Goal: Transaction & Acquisition: Purchase product/service

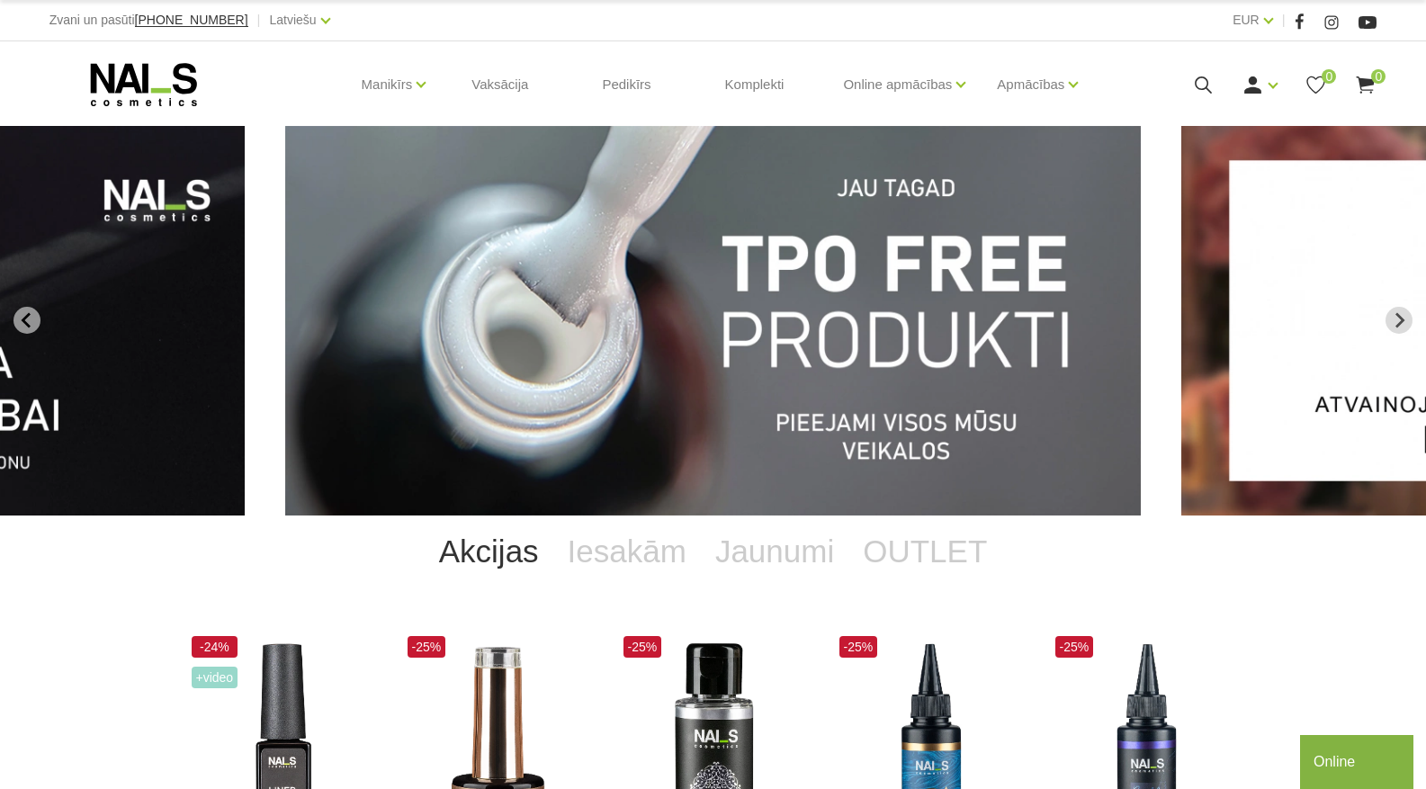
click at [1199, 76] on use at bounding box center [1203, 84] width 17 height 17
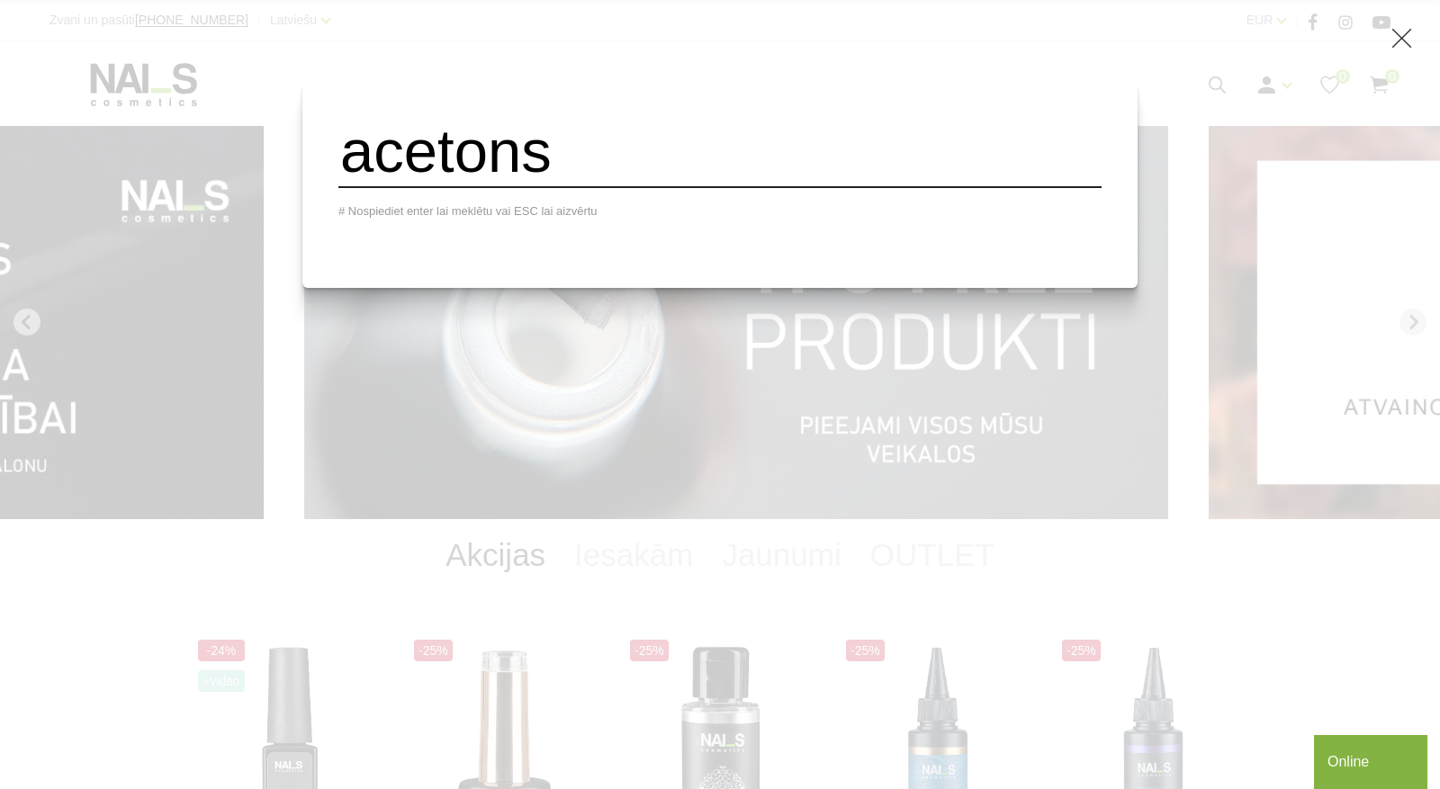
type input "acetons"
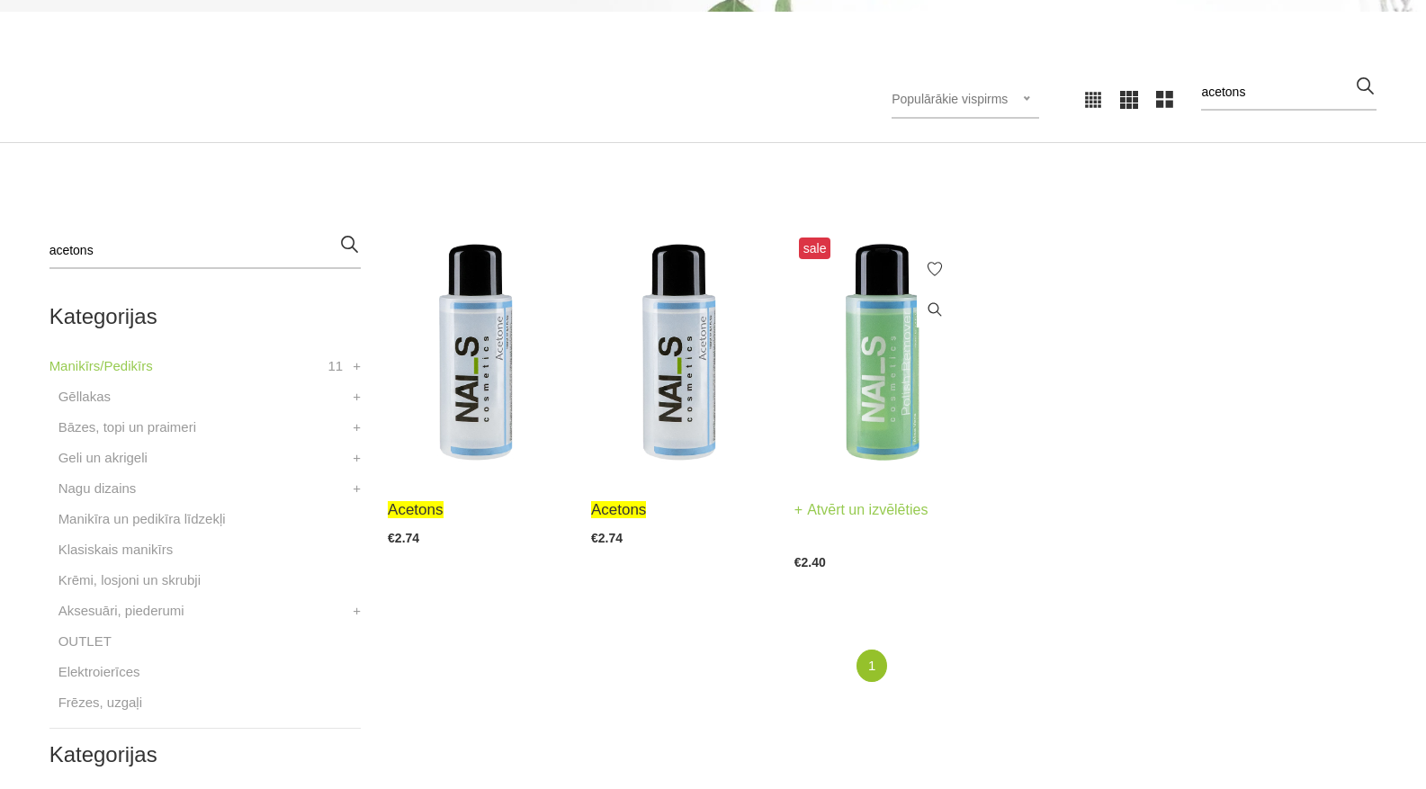
scroll to position [360, 0]
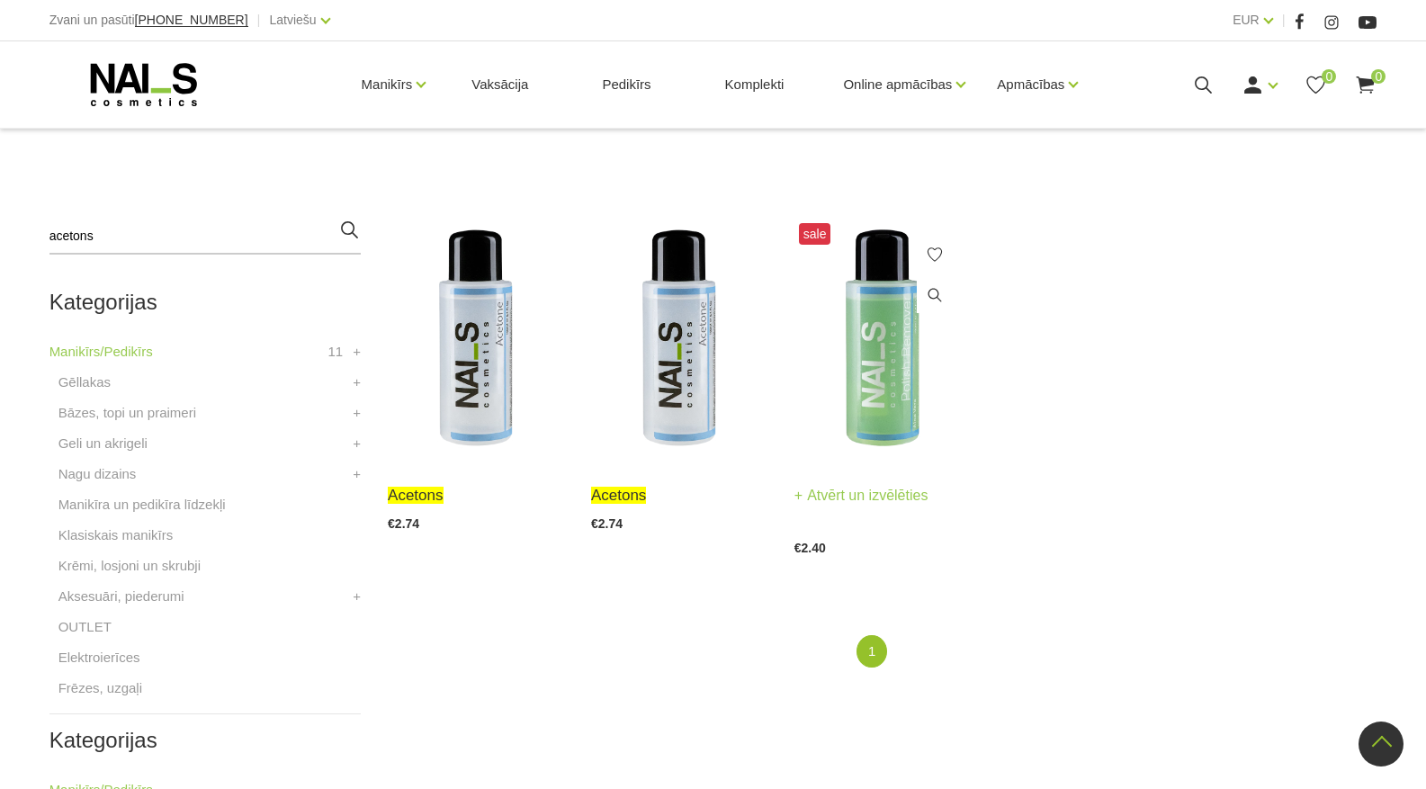
click at [880, 342] on img at bounding box center [883, 340] width 176 height 242
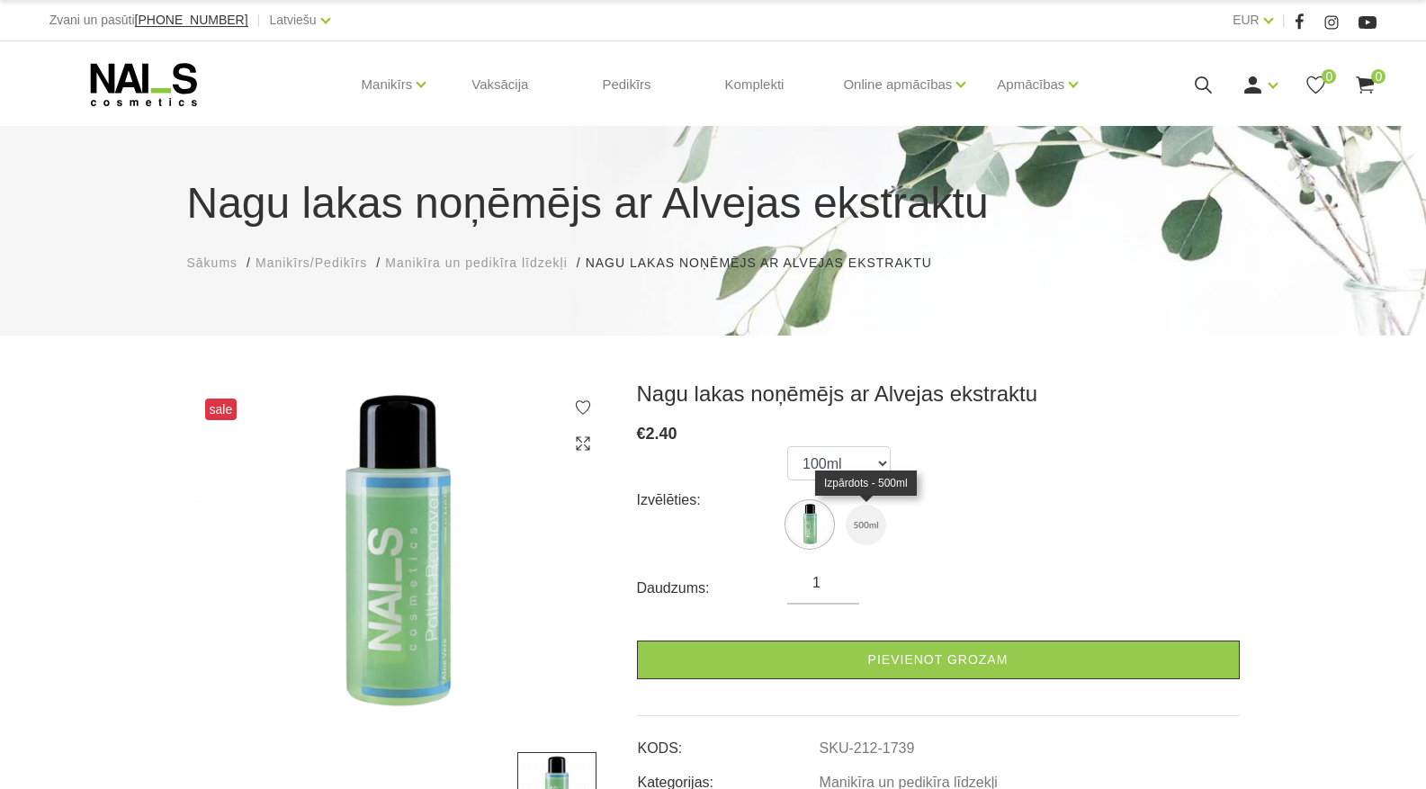
click at [854, 535] on img at bounding box center [866, 525] width 40 height 40
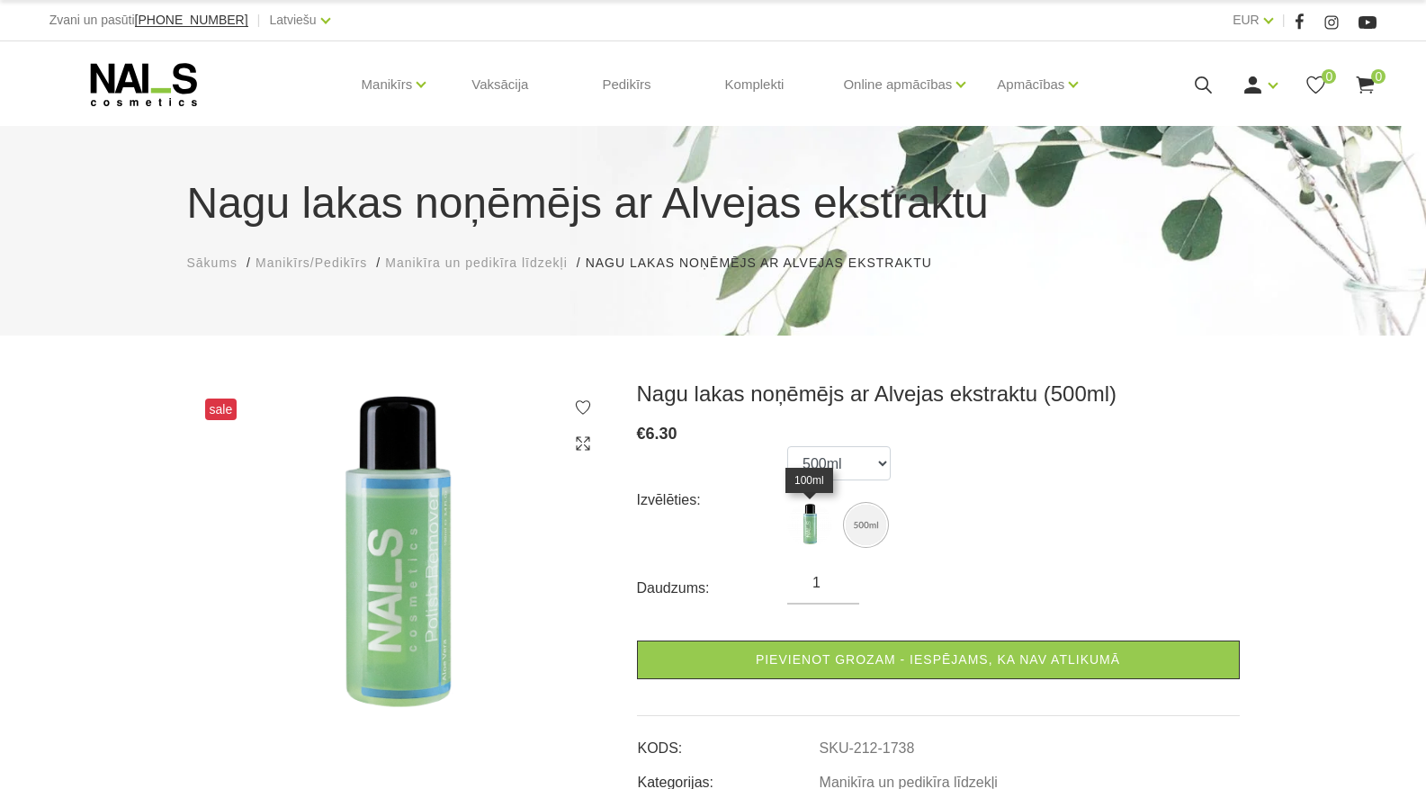
click at [804, 520] on img at bounding box center [809, 524] width 45 height 45
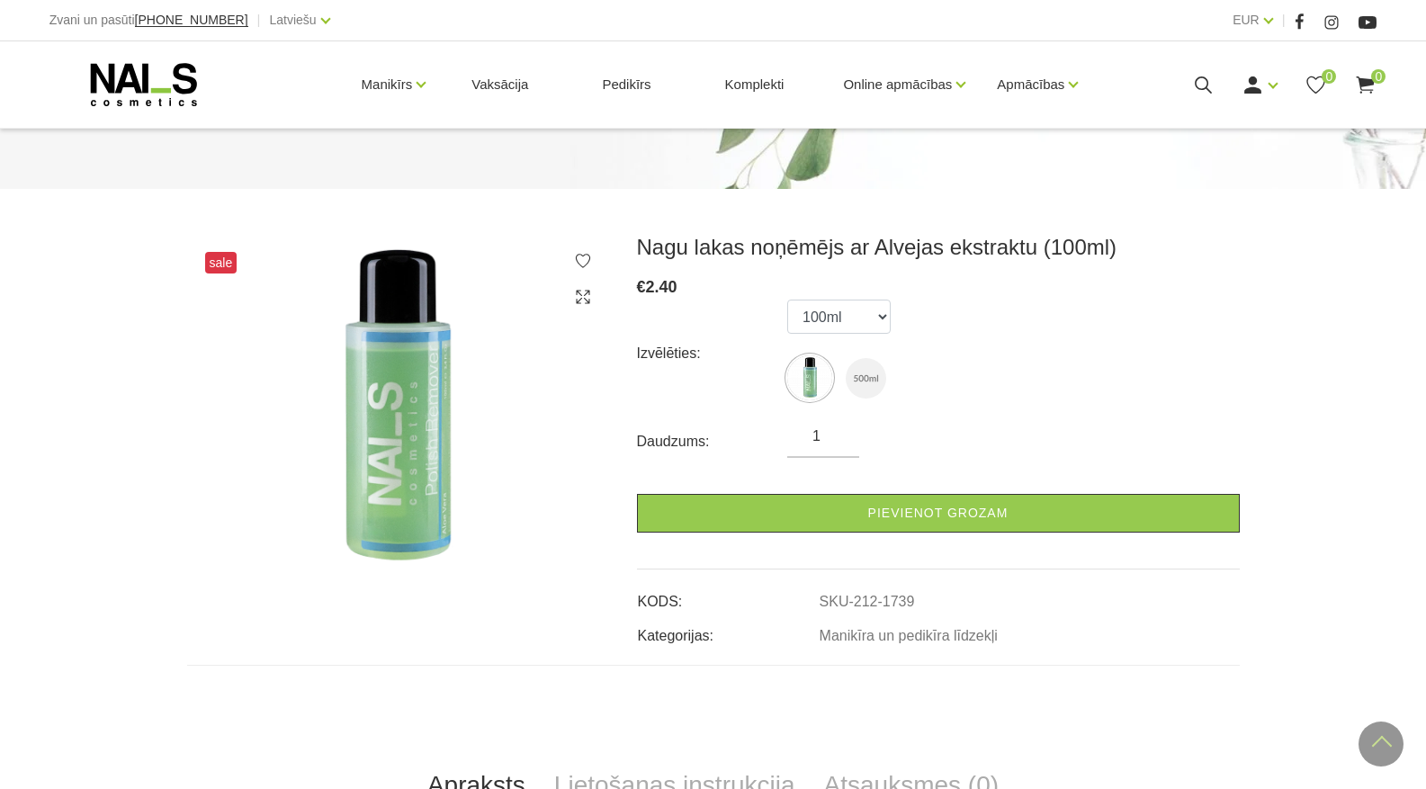
scroll to position [90, 0]
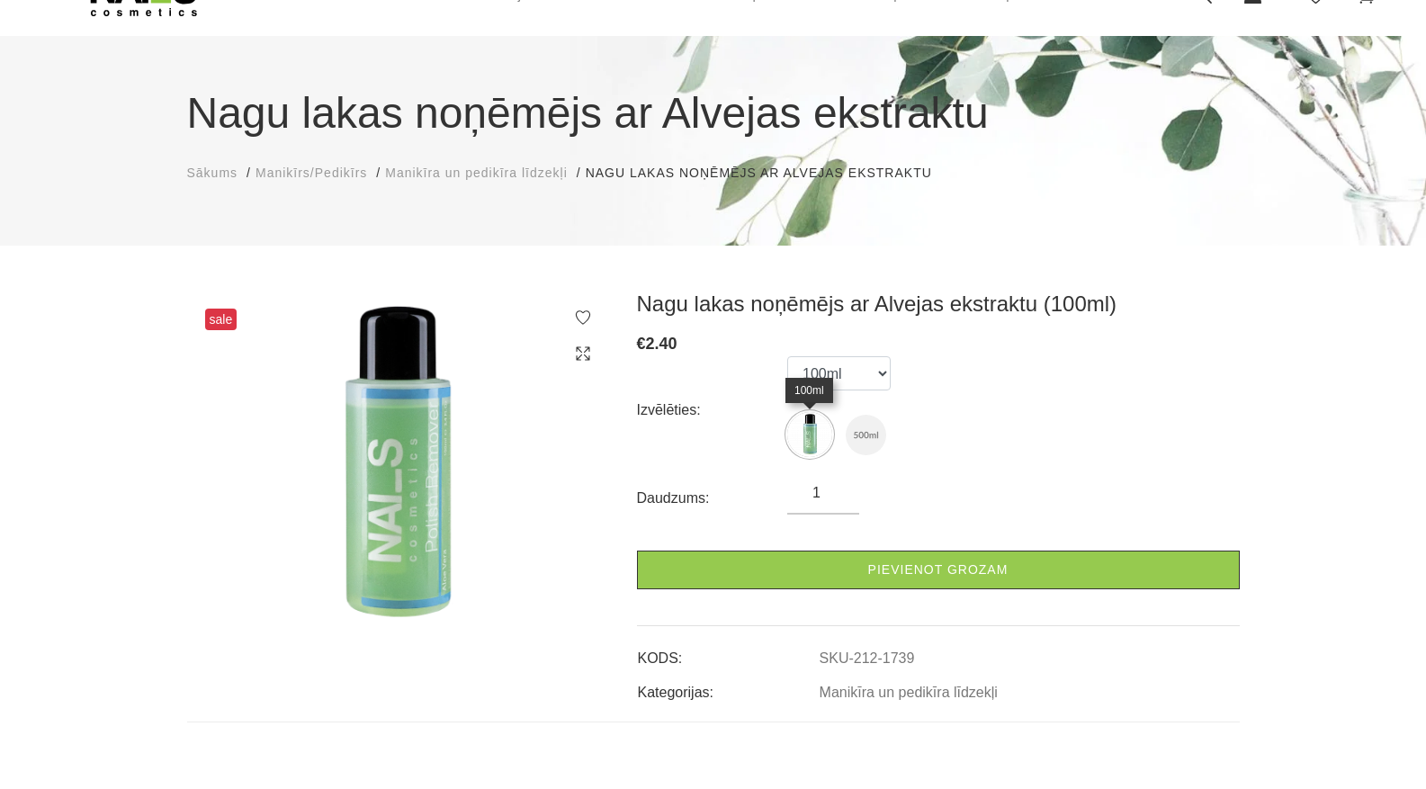
click at [815, 440] on img at bounding box center [809, 434] width 45 height 45
click at [838, 378] on select "100ml 500ml" at bounding box center [838, 373] width 103 height 34
click at [787, 356] on select "100ml 500ml" at bounding box center [838, 373] width 103 height 34
click at [1089, 400] on div "Izvēlēties: 100ml 500ml" at bounding box center [938, 410] width 603 height 108
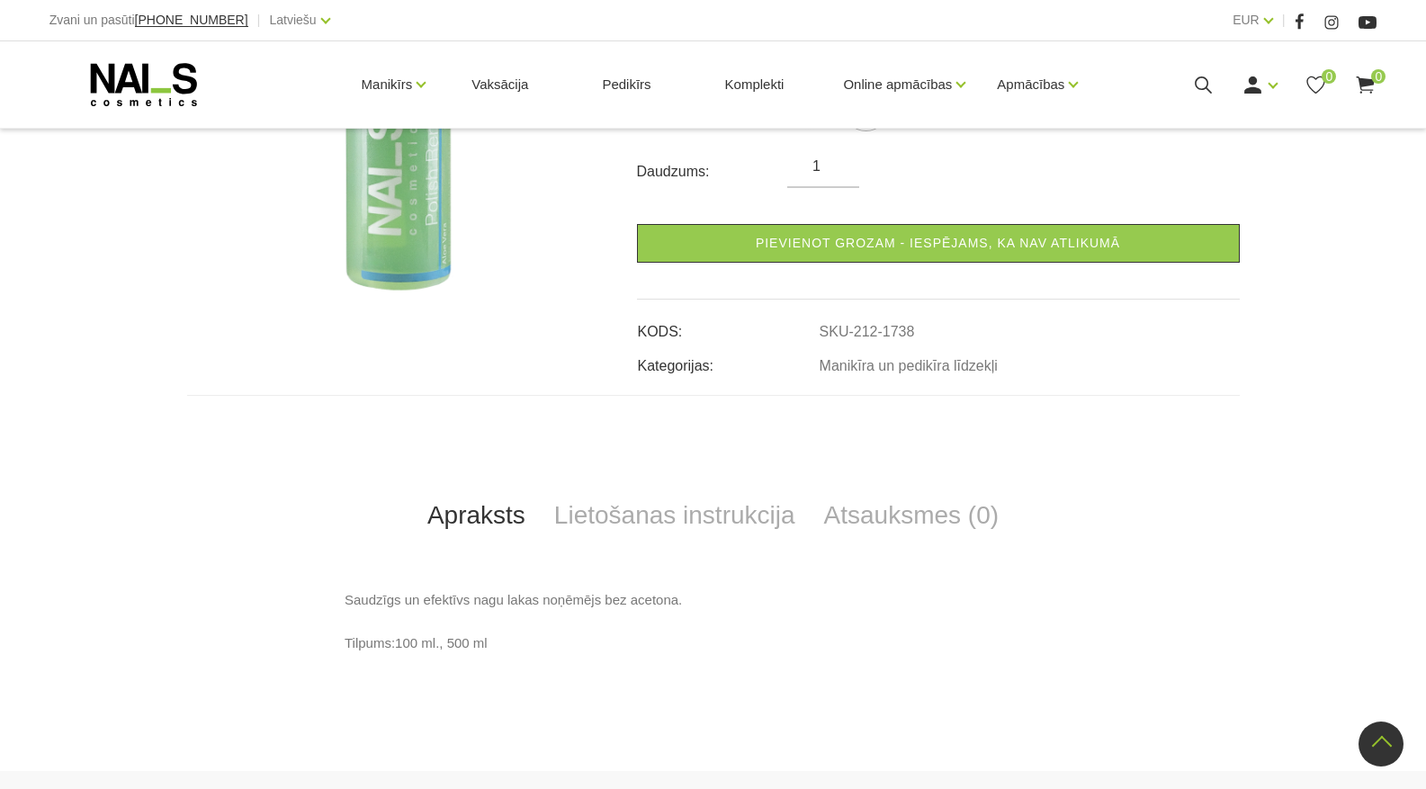
scroll to position [0, 0]
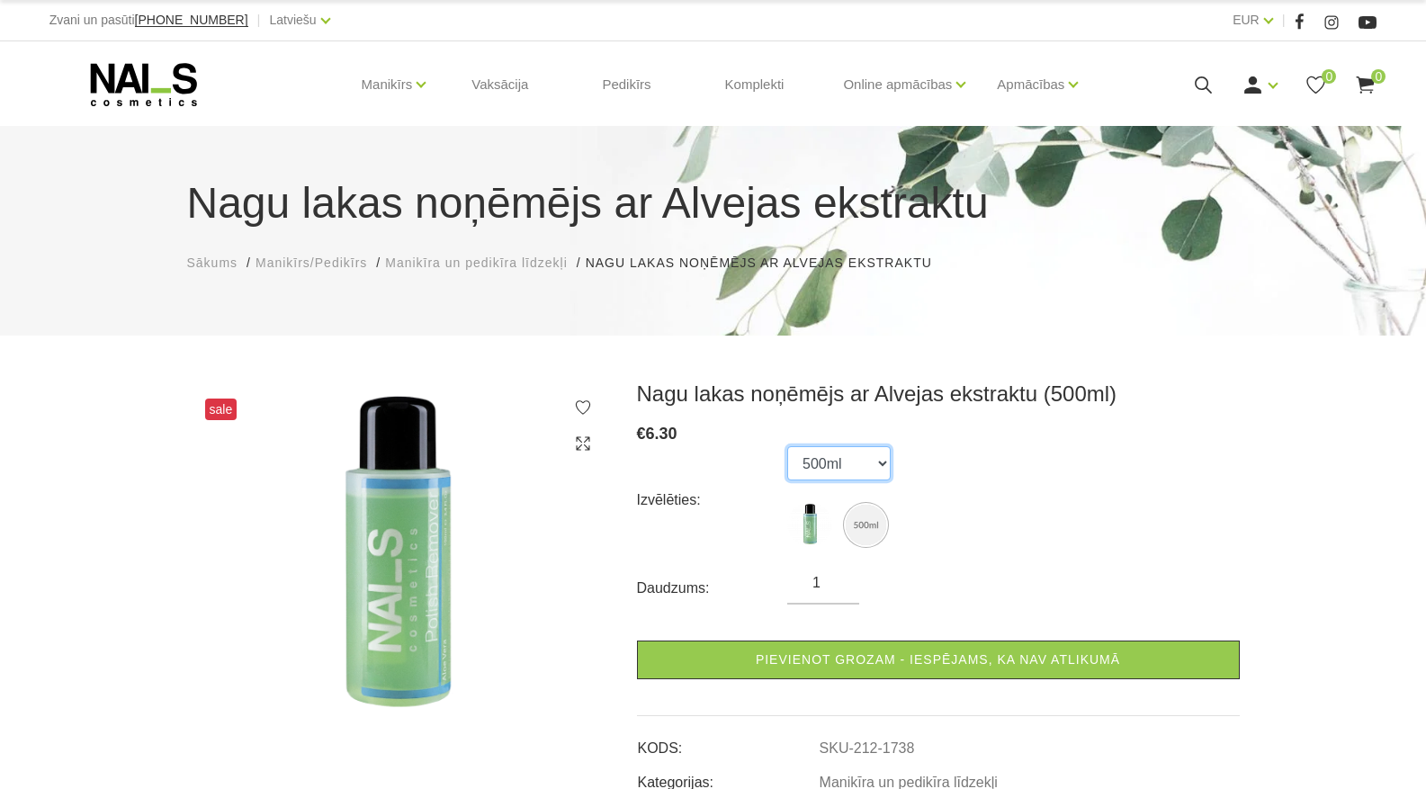
click at [832, 465] on select "100ml 500ml" at bounding box center [838, 463] width 103 height 34
select select "1739"
click at [787, 446] on select "100ml 500ml" at bounding box center [838, 463] width 103 height 34
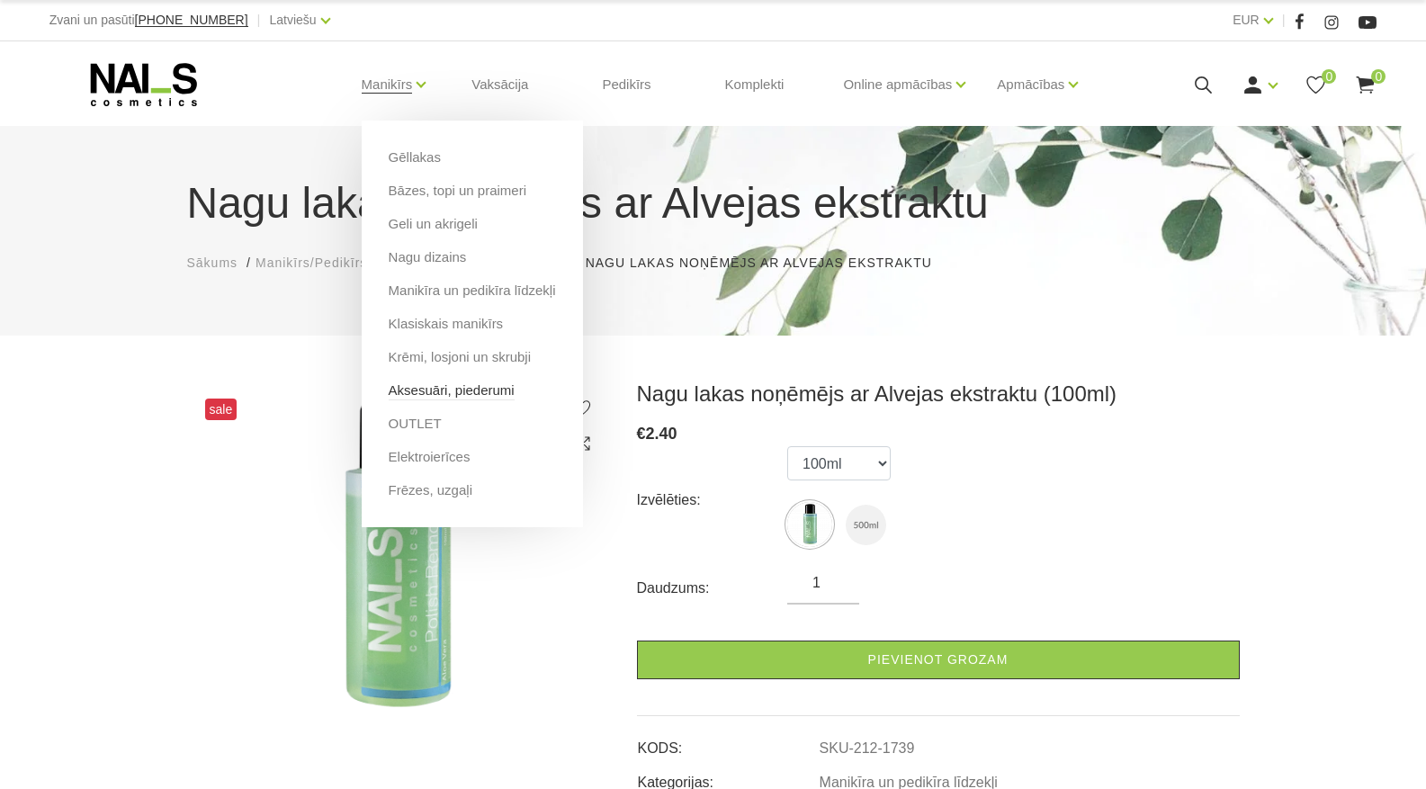
click at [439, 385] on link "Aksesuāri, piederumi" at bounding box center [452, 391] width 126 height 20
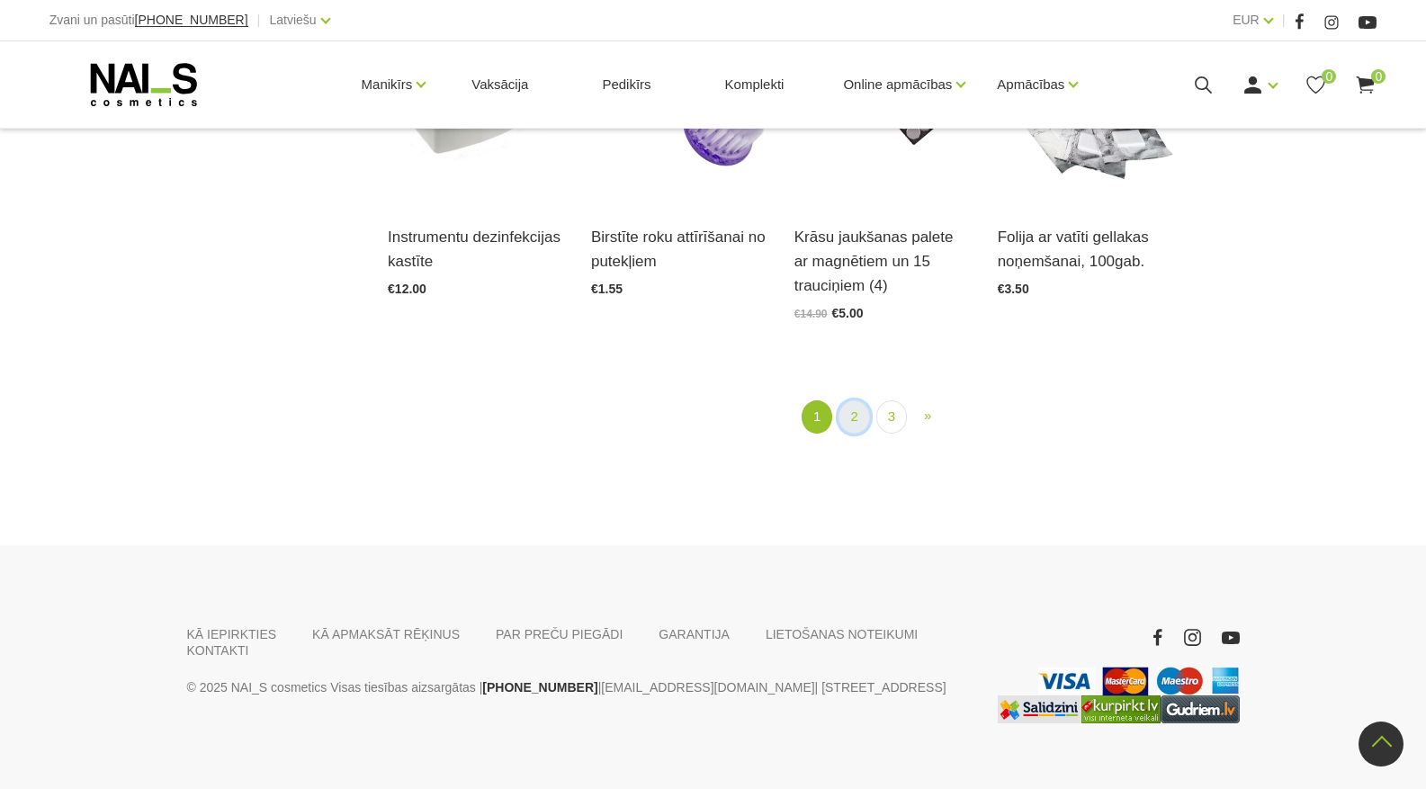
click at [854, 400] on link "2" at bounding box center [854, 416] width 31 height 33
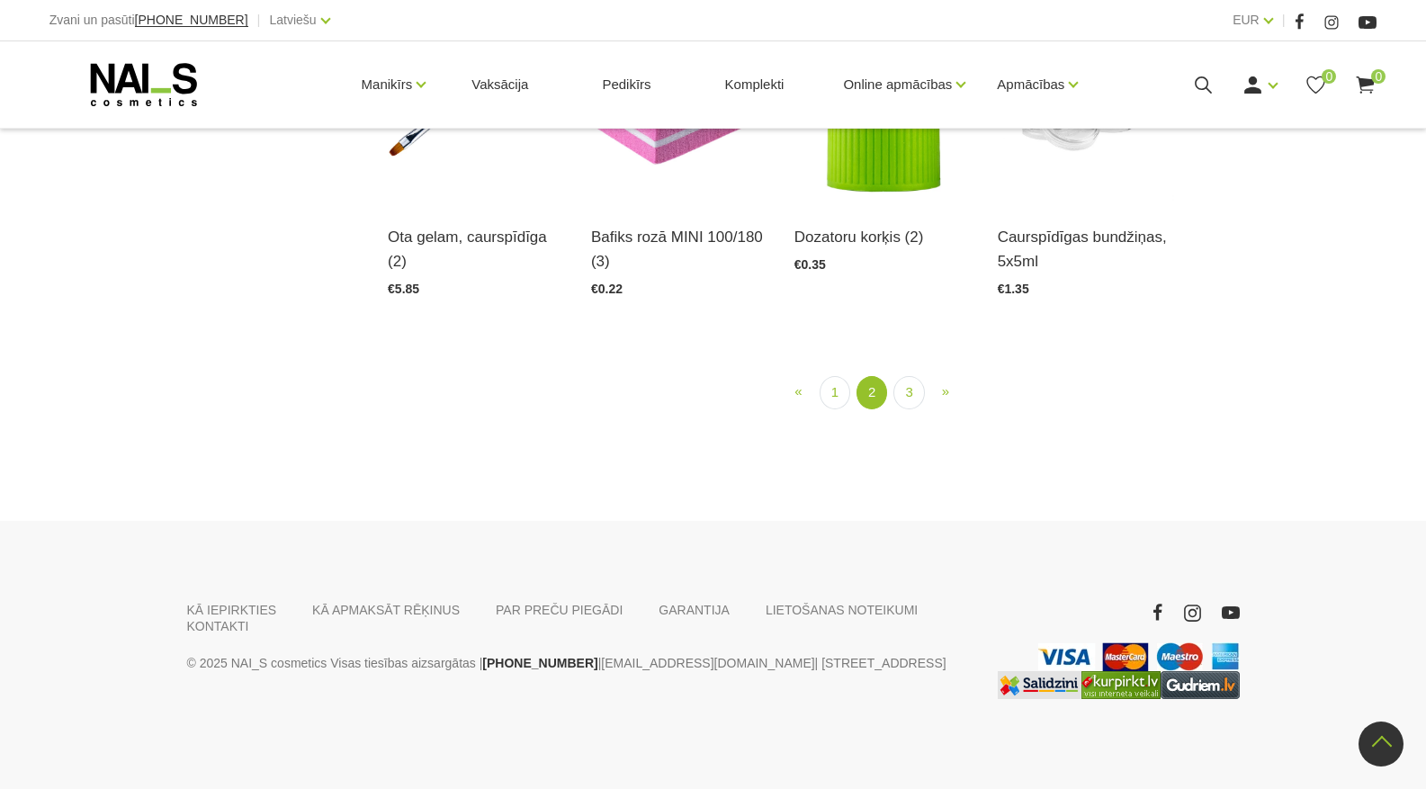
scroll to position [1725, 0]
click at [848, 202] on img at bounding box center [883, 81] width 176 height 242
